Goal: Transaction & Acquisition: Purchase product/service

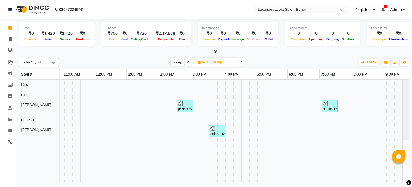
scroll to position [0, 76]
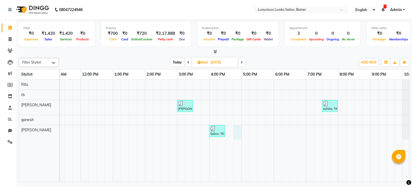
click at [237, 129] on div "[PERSON_NAME], TK01, 03:00 PM-03:30 PM, Hair Cut - Stylist - [DEMOGRAPHIC_DATA]…" at bounding box center [209, 130] width 451 height 102
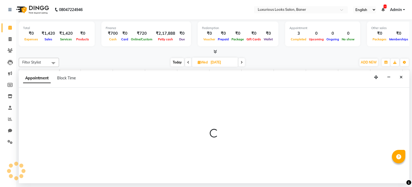
select select "89017"
select select "1005"
select select "tentative"
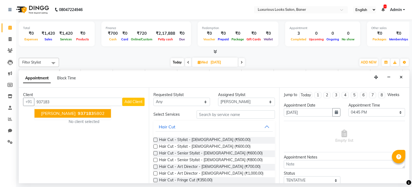
click at [56, 112] on span "[PERSON_NAME]" at bounding box center [58, 113] width 35 height 5
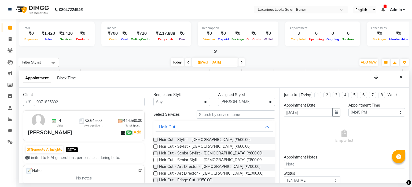
type input "9371835802"
click at [204, 115] on input "text" at bounding box center [236, 114] width 78 height 8
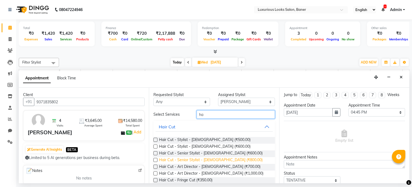
type input "ha"
click at [225, 161] on span "Hair Cut - Senior Stylist - [DEMOGRAPHIC_DATA] (₹800.00)" at bounding box center [211, 160] width 104 height 7
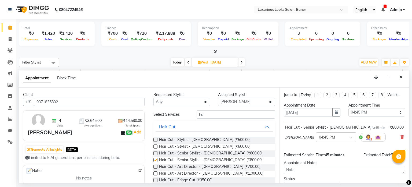
checkbox input "false"
click at [208, 116] on input "ha" at bounding box center [236, 114] width 78 height 8
click at [204, 115] on input "ha" at bounding box center [236, 114] width 78 height 8
click at [220, 112] on input "hair" at bounding box center [236, 114] width 78 height 8
type input "h"
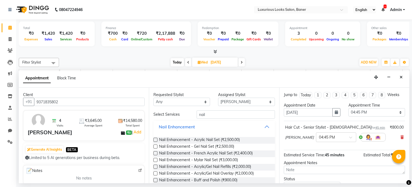
click at [262, 126] on button "Nail Enhancement" at bounding box center [214, 127] width 117 height 10
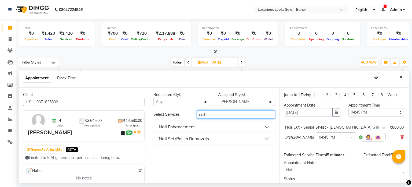
click at [250, 117] on input "nail" at bounding box center [236, 114] width 78 height 8
type input "n"
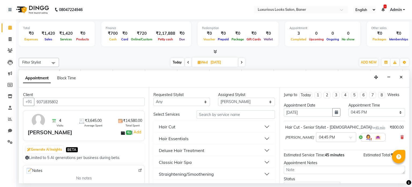
click at [391, 126] on div "₹800.00" at bounding box center [397, 127] width 14 height 6
click at [394, 126] on div "₹800.00" at bounding box center [397, 127] width 14 height 6
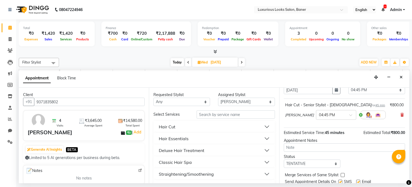
scroll to position [41, 0]
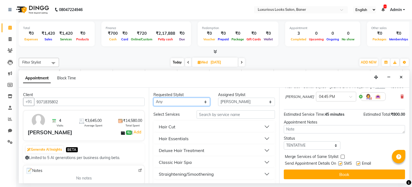
click at [176, 102] on select "Any [PERSON_NAME] rb [PERSON_NAME]" at bounding box center [182, 101] width 57 height 8
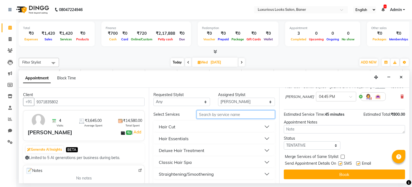
click at [229, 115] on input "text" at bounding box center [236, 114] width 78 height 8
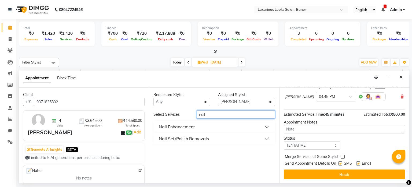
type input "nail"
click at [194, 127] on div "Nail Enhancement" at bounding box center [177, 126] width 36 height 6
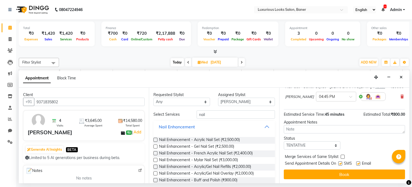
scroll to position [41, 0]
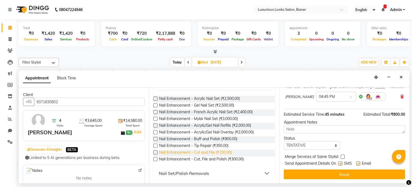
click at [210, 152] on span "Nail Enhancement - Cut and File (₹150.00)" at bounding box center [195, 152] width 73 height 7
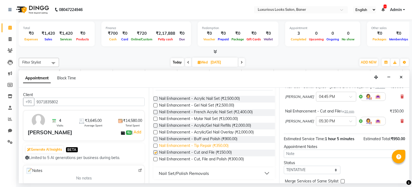
checkbox input "false"
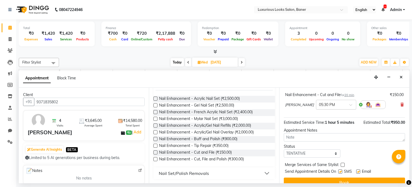
scroll to position [65, 0]
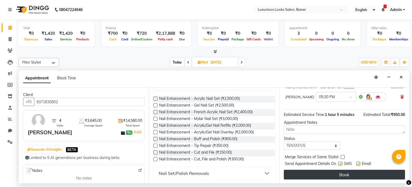
click at [352, 174] on button "Book" at bounding box center [344, 174] width 121 height 10
click at [326, 177] on button "Book" at bounding box center [344, 174] width 121 height 10
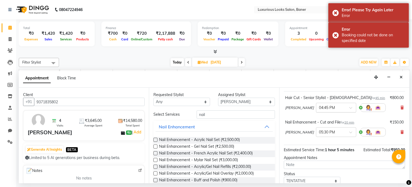
scroll to position [0, 0]
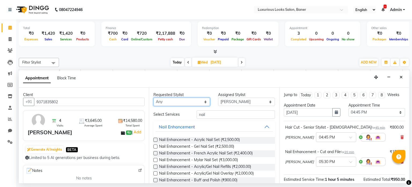
click at [203, 101] on select "Any [PERSON_NAME] rb [PERSON_NAME]" at bounding box center [182, 101] width 57 height 8
select select "89017"
click at [154, 97] on select "Any [PERSON_NAME] rb [PERSON_NAME]" at bounding box center [182, 101] width 57 height 8
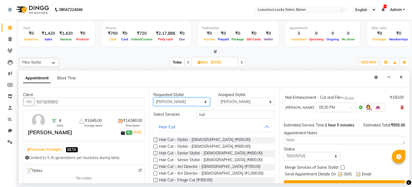
scroll to position [65, 0]
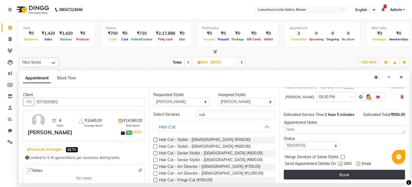
click at [340, 174] on button "Book" at bounding box center [344, 174] width 121 height 10
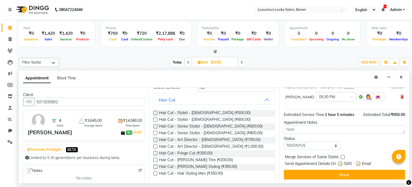
click at [340, 162] on label at bounding box center [340, 163] width 4 height 4
click at [340, 162] on input "checkbox" at bounding box center [339, 163] width 3 height 3
checkbox input "false"
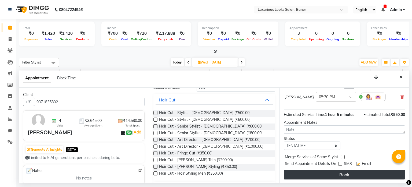
click at [327, 172] on button "Book" at bounding box center [344, 174] width 121 height 10
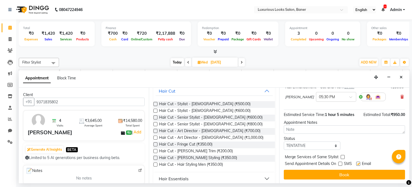
scroll to position [81, 0]
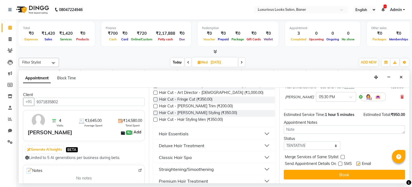
click at [133, 133] on link "Add" at bounding box center [137, 132] width 9 height 6
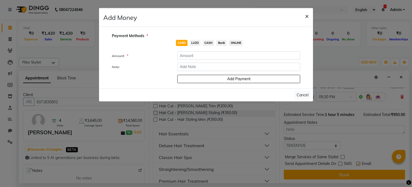
click at [308, 15] on span "×" at bounding box center [307, 16] width 4 height 8
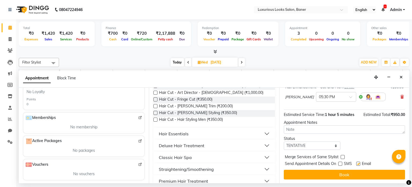
scroll to position [165, 0]
click at [90, 128] on div "No membership" at bounding box center [84, 126] width 117 height 8
click at [77, 123] on span "No membership" at bounding box center [83, 126] width 27 height 6
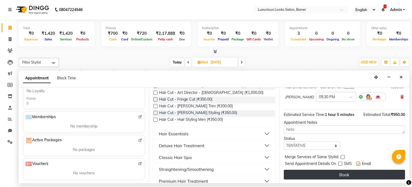
click at [340, 172] on button "Book" at bounding box center [344, 174] width 121 height 10
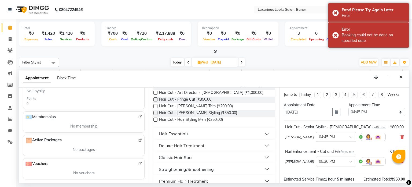
scroll to position [0, 0]
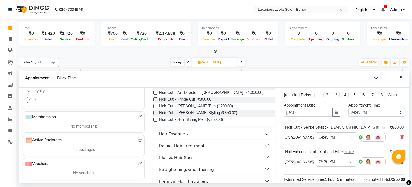
click at [241, 63] on icon at bounding box center [242, 62] width 2 height 3
type input "[DATE]"
select select "1005"
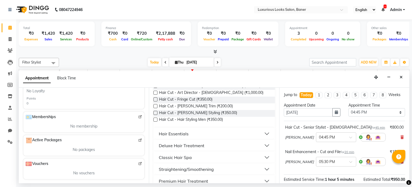
scroll to position [65, 0]
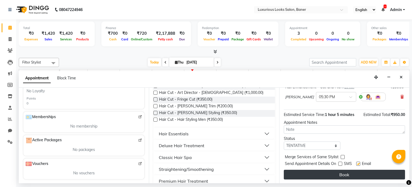
click at [322, 177] on button "Book" at bounding box center [344, 174] width 121 height 10
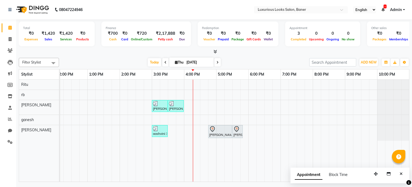
click at [310, 176] on span "Appointment" at bounding box center [309, 175] width 28 height 10
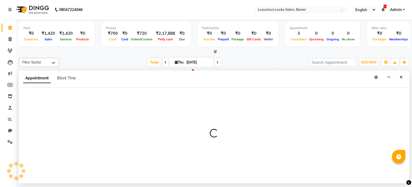
select select "tentative"
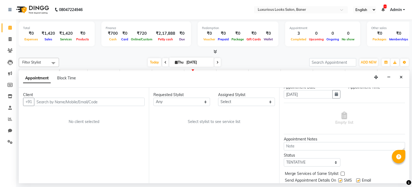
scroll to position [27, 0]
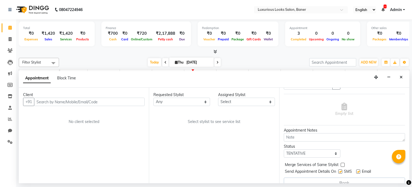
select select "service"
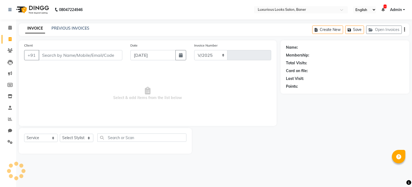
select select "7573"
type input "0780"
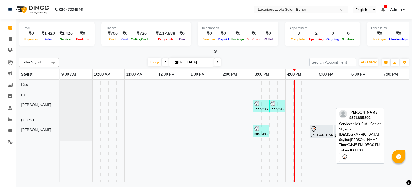
click at [322, 133] on div "[PERSON_NAME], TK03, 04:45 PM-05:30 PM, Hair Cut - Senior Stylist - [DEMOGRAPHI…" at bounding box center [321, 131] width 23 height 11
select select "7"
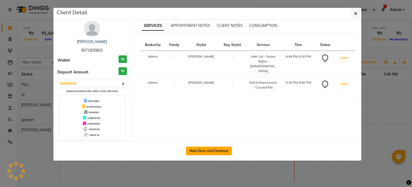
click at [212, 150] on button "Mark Done And Checkout" at bounding box center [209, 150] width 46 height 9
select select "7573"
select select "service"
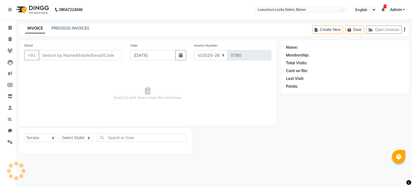
type input "9371835802"
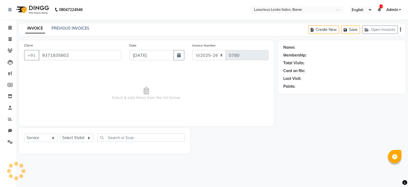
select select "89017"
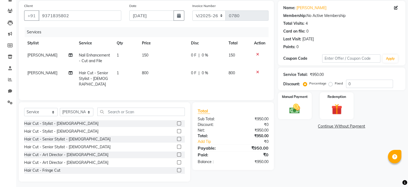
scroll to position [41, 0]
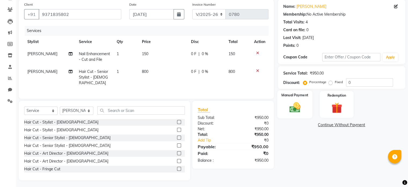
click at [299, 110] on img at bounding box center [295, 107] width 18 height 13
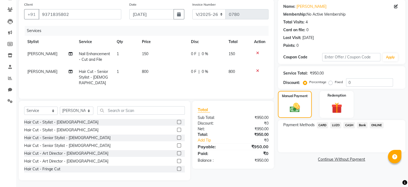
click at [351, 124] on span "CASH" at bounding box center [350, 125] width 12 height 6
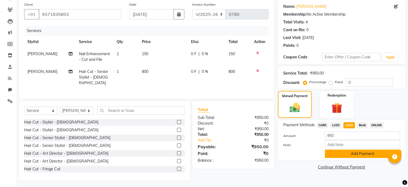
click at [358, 157] on button "Add Payment" at bounding box center [362, 153] width 75 height 8
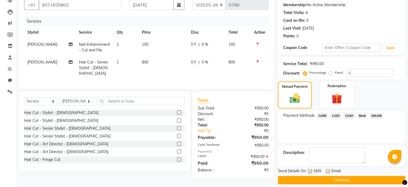
scroll to position [55, 0]
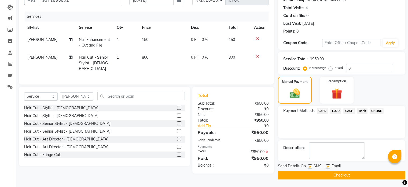
click at [366, 177] on button "Checkout" at bounding box center [342, 175] width 128 height 8
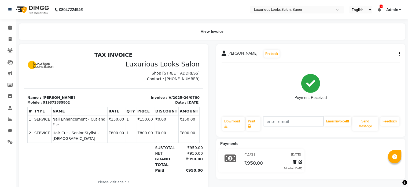
select select "service"
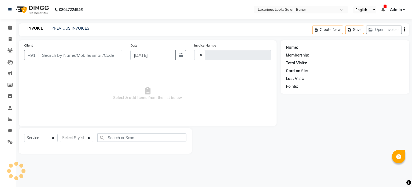
type input "0781"
select select "7573"
type input "9371835802"
select select "89017"
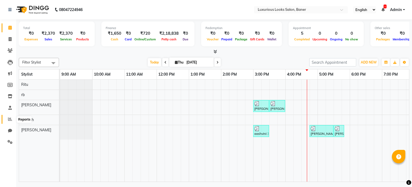
click at [9, 118] on icon at bounding box center [10, 119] width 4 height 4
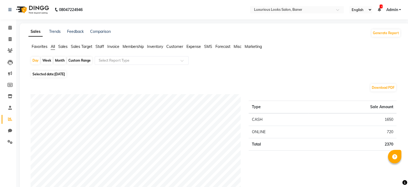
click at [45, 60] on div "Week" at bounding box center [47, 61] width 12 height 8
select select "9"
select select "2025"
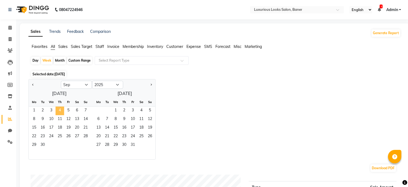
click at [60, 111] on span "4" at bounding box center [60, 110] width 9 height 9
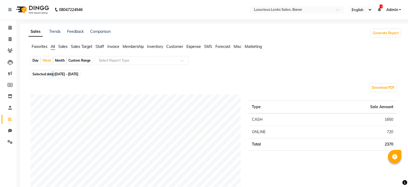
click at [53, 73] on span "Selected date: [DATE] - [DATE]" at bounding box center [55, 74] width 49 height 7
select select "9"
select select "2025"
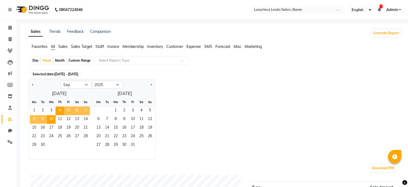
click at [74, 74] on span "[DATE] - [DATE]" at bounding box center [66, 74] width 24 height 4
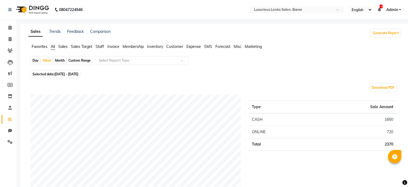
click at [74, 74] on span "[DATE] - [DATE]" at bounding box center [66, 74] width 24 height 4
select select "9"
select select "2025"
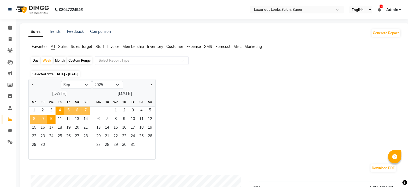
click at [36, 60] on div "Day" at bounding box center [35, 61] width 9 height 8
select select "9"
select select "2025"
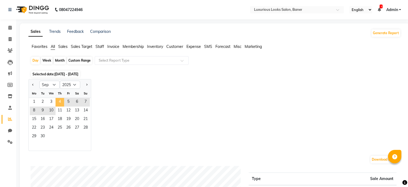
click at [58, 102] on span "4" at bounding box center [60, 102] width 9 height 9
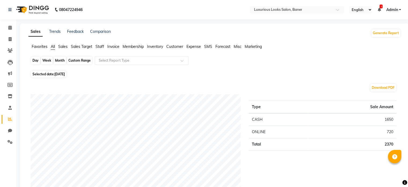
click at [35, 61] on div "Day" at bounding box center [35, 61] width 9 height 8
select select "9"
select select "2025"
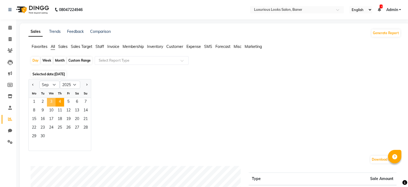
click at [51, 101] on span "3" at bounding box center [51, 102] width 9 height 9
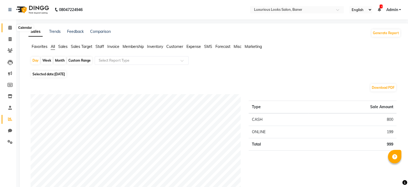
click at [9, 28] on icon at bounding box center [9, 28] width 3 height 4
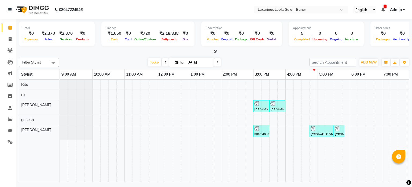
click at [309, 106] on div "[PERSON_NAME], TK02, 03:00 PM-03:30 PM, Hair Essentials - Head Massage [PERSON_…" at bounding box center [285, 130] width 451 height 102
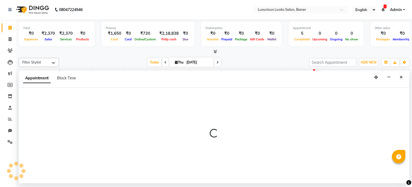
select select "83130"
select select "tentative"
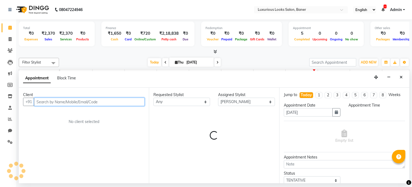
select select "990"
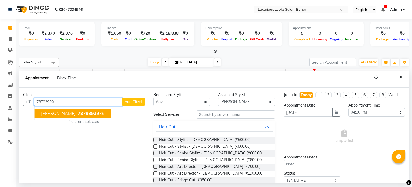
click at [78, 115] on span "78793939" at bounding box center [88, 113] width 21 height 5
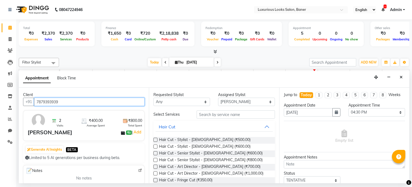
scroll to position [27, 0]
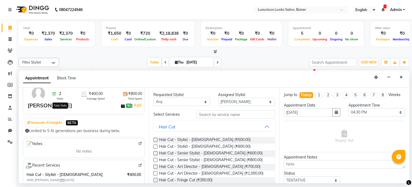
type input "7879393939"
click at [60, 98] on span "Visits" at bounding box center [60, 98] width 7 height 4
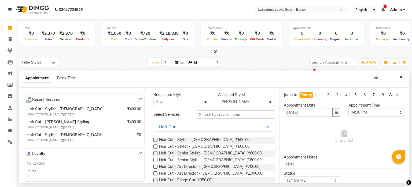
scroll to position [81, 0]
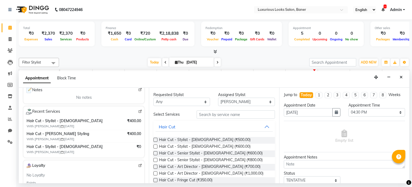
click at [155, 140] on label at bounding box center [156, 139] width 4 height 4
click at [155, 140] on input "checkbox" at bounding box center [155, 139] width 3 height 3
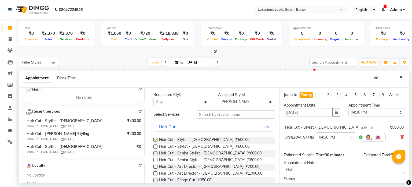
checkbox input "false"
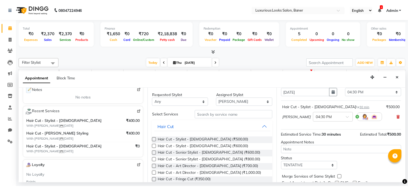
scroll to position [41, 0]
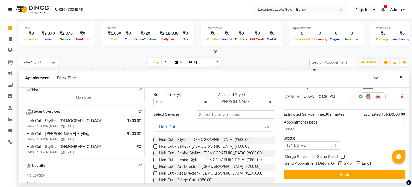
click at [340, 162] on label at bounding box center [340, 163] width 4 height 4
click at [340, 162] on input "checkbox" at bounding box center [339, 163] width 3 height 3
checkbox input "false"
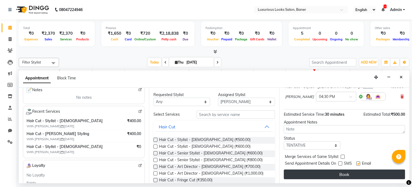
click at [341, 172] on button "Book" at bounding box center [344, 174] width 121 height 10
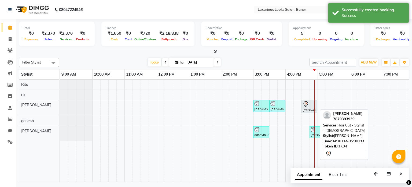
click at [312, 110] on div "[PERSON_NAME], TK04, 04:30 PM-05:00 PM, Hair Cut - Stylist - [DEMOGRAPHIC_DATA]" at bounding box center [309, 106] width 15 height 11
select select "7"
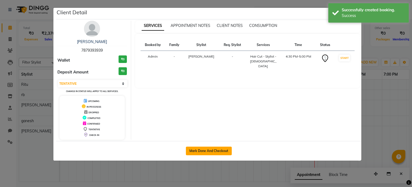
click at [192, 150] on button "Mark Done And Checkout" at bounding box center [209, 150] width 46 height 9
select select "service"
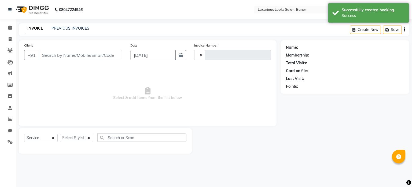
type input "0781"
select select "7573"
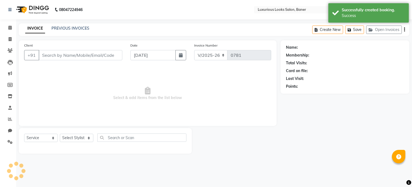
type input "7879393939"
select select "83130"
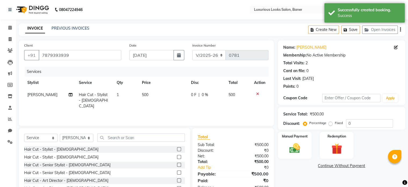
click at [191, 94] on span "0 F" at bounding box center [193, 95] width 5 height 6
select select "83130"
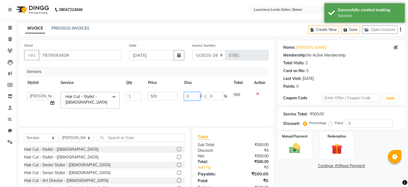
click at [191, 95] on input "0" at bounding box center [192, 96] width 16 height 8
type input "400"
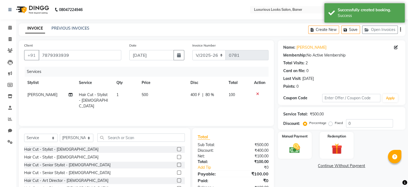
click at [224, 111] on div "Services Stylist Service Qty Price Disc Total Action [PERSON_NAME] Hair Cut - S…" at bounding box center [146, 94] width 245 height 54
click at [300, 148] on img at bounding box center [295, 148] width 18 height 13
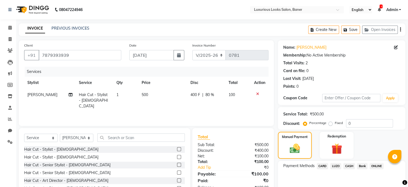
click at [198, 95] on span "400 F" at bounding box center [196, 95] width 10 height 6
select select "83130"
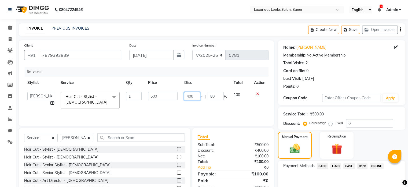
click at [197, 95] on input "400" at bounding box center [192, 96] width 16 height 8
type input "4"
type input "100"
click at [164, 104] on td "500" at bounding box center [163, 100] width 36 height 23
select select "83130"
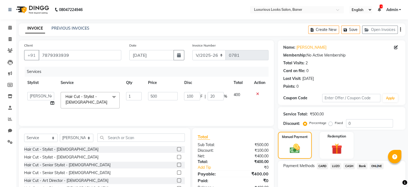
click at [377, 165] on span "ONLINE" at bounding box center [377, 166] width 14 height 6
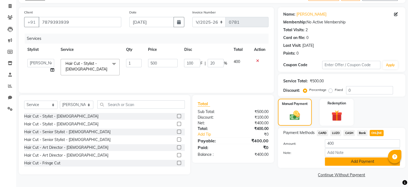
click at [376, 162] on button "Add Payment" at bounding box center [362, 161] width 75 height 8
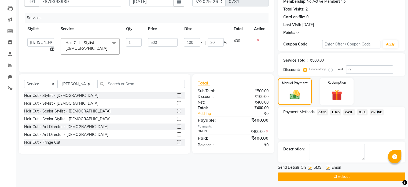
scroll to position [55, 0]
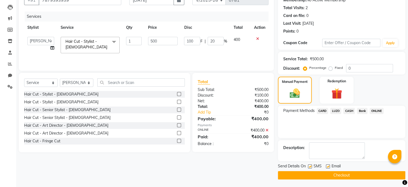
click at [309, 166] on label at bounding box center [310, 166] width 4 height 4
click at [309, 166] on input "checkbox" at bounding box center [309, 166] width 3 height 3
checkbox input "false"
click at [308, 173] on button "Checkout" at bounding box center [342, 175] width 128 height 8
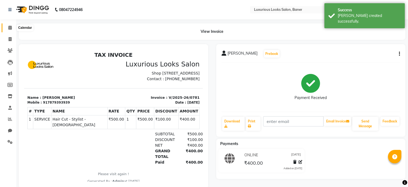
click at [8, 29] on span at bounding box center [9, 28] width 9 height 6
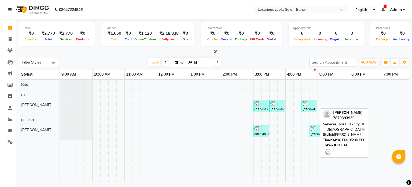
click at [306, 104] on img at bounding box center [305, 103] width 5 height 5
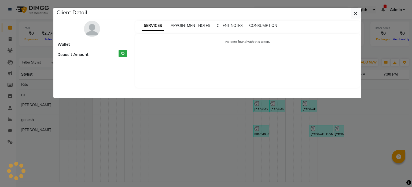
select select "3"
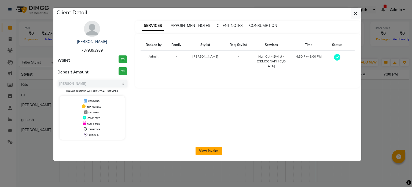
click at [212, 150] on button "View Invoice" at bounding box center [209, 150] width 27 height 9
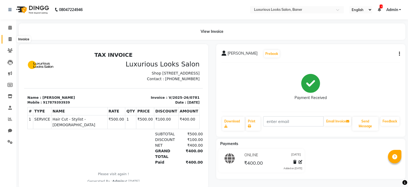
click at [9, 42] on span at bounding box center [9, 39] width 9 height 6
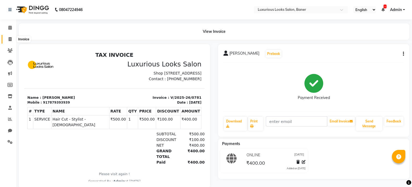
select select "7573"
select select "service"
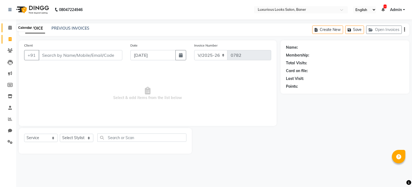
click at [7, 29] on span at bounding box center [9, 28] width 9 height 6
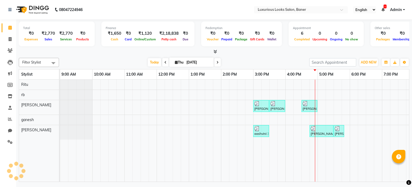
scroll to position [0, 101]
